Goal: Book appointment/travel/reservation

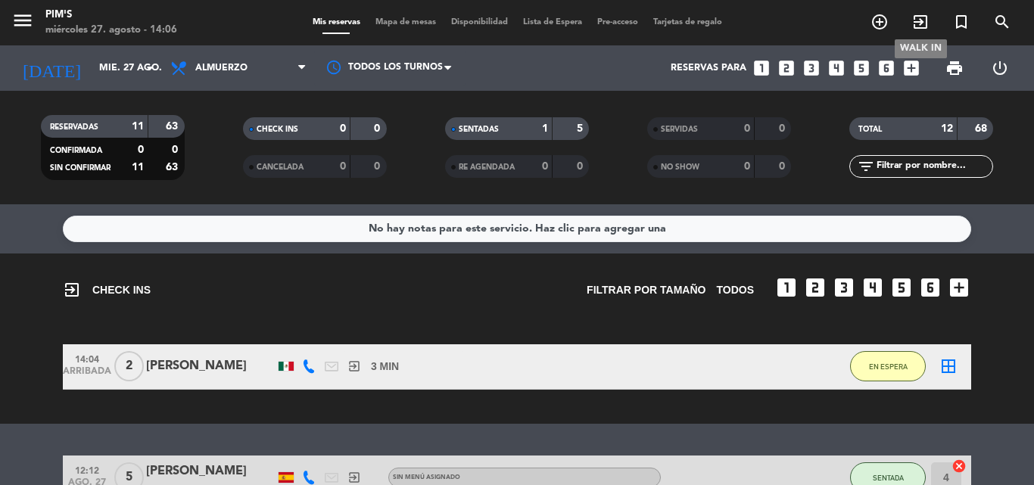
click at [916, 17] on icon "exit_to_app" at bounding box center [920, 22] width 18 height 18
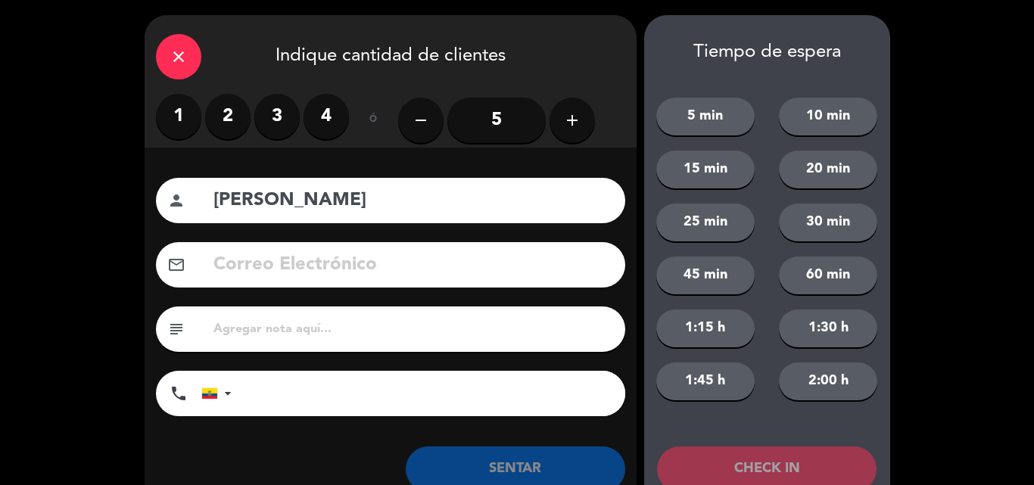
type input "[PERSON_NAME]"
click at [313, 402] on input "tel" at bounding box center [436, 393] width 378 height 45
click at [569, 117] on icon "add" at bounding box center [572, 120] width 18 height 18
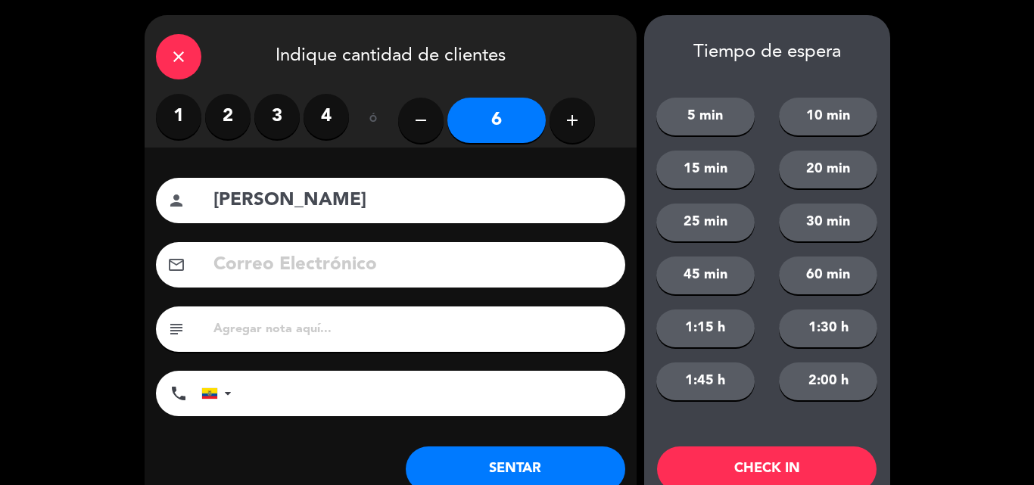
click at [508, 114] on input "6" at bounding box center [496, 120] width 98 height 45
click at [256, 386] on input "tel" at bounding box center [436, 393] width 378 height 45
type input "0983839392"
click at [502, 465] on button "SENTAR" at bounding box center [515, 468] width 219 height 45
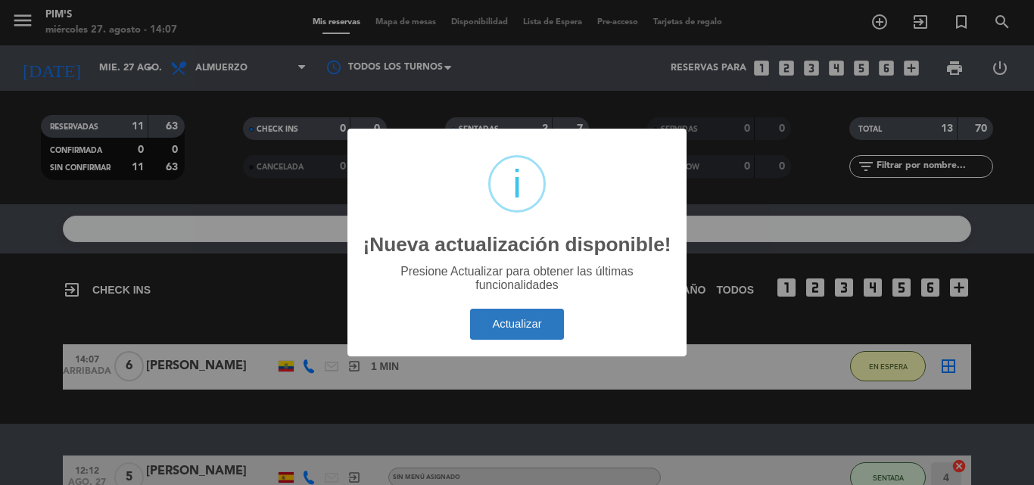
click at [546, 321] on button "Actualizar" at bounding box center [517, 324] width 95 height 31
